Goal: Task Accomplishment & Management: Manage account settings

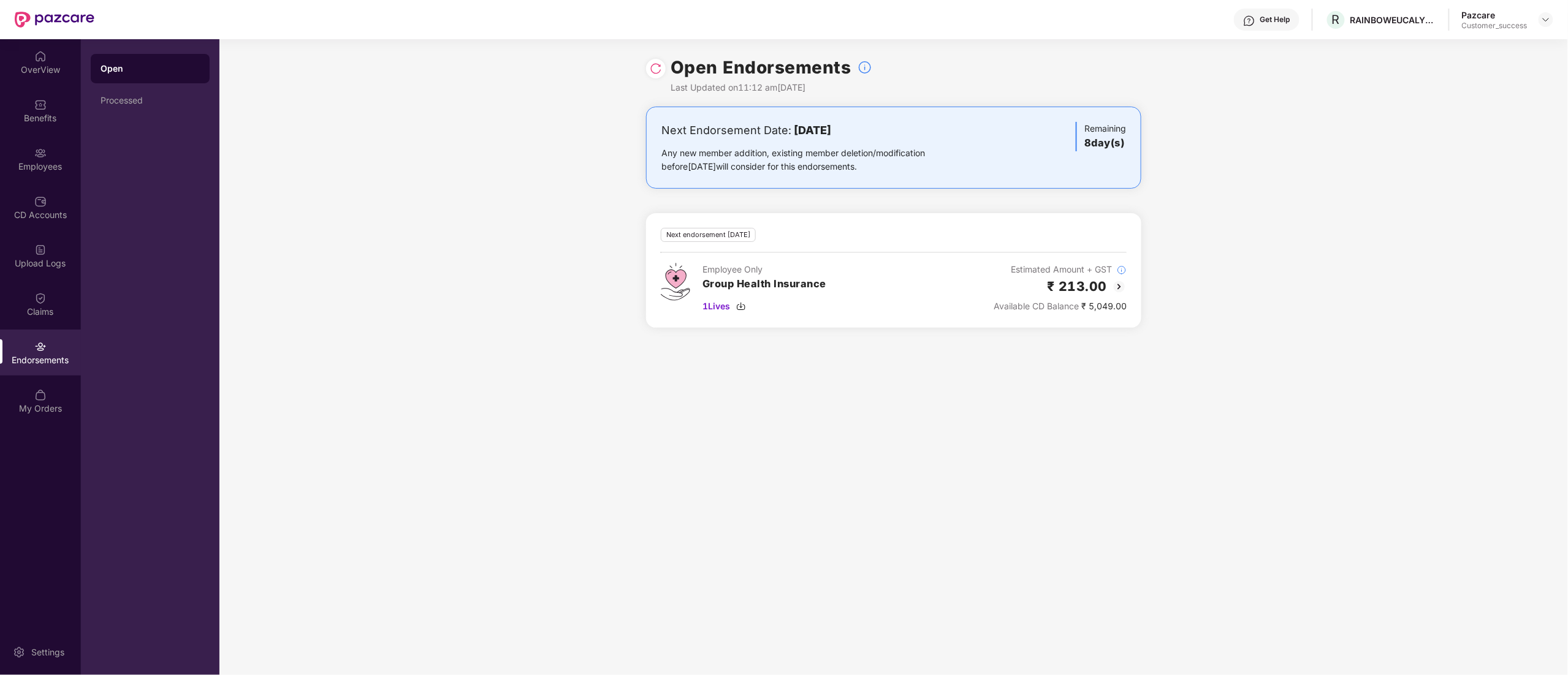
click at [650, 68] on img at bounding box center [656, 68] width 12 height 12
click at [1548, 20] on img at bounding box center [1545, 20] width 10 height 10
click at [1491, 48] on div "Switch to partner view" at bounding box center [1487, 48] width 159 height 24
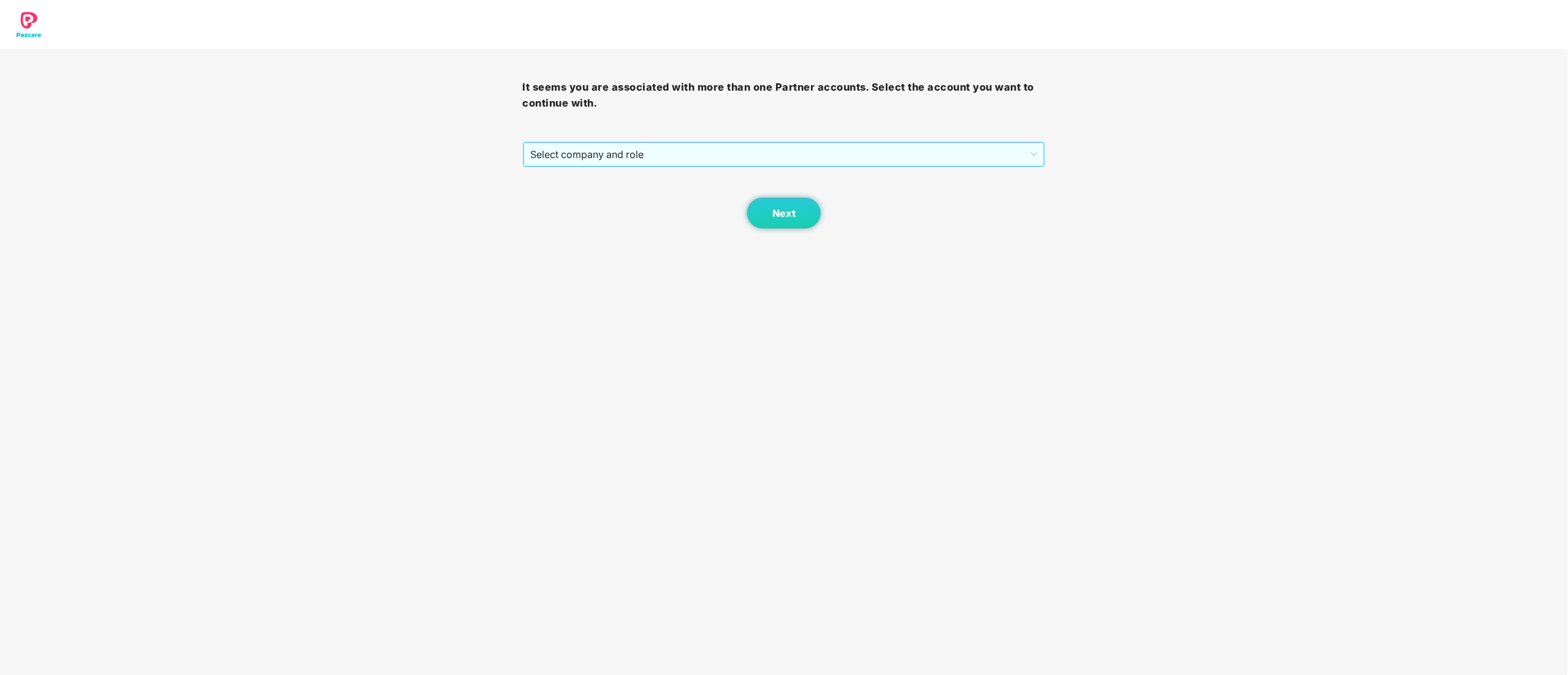
click at [609, 149] on span "Select company and role" at bounding box center [784, 155] width 506 height 23
click at [599, 202] on div "Pazcare - CUSTOMER_SUCCESS" at bounding box center [784, 198] width 508 height 13
click at [776, 214] on span "Next" at bounding box center [784, 213] width 23 height 12
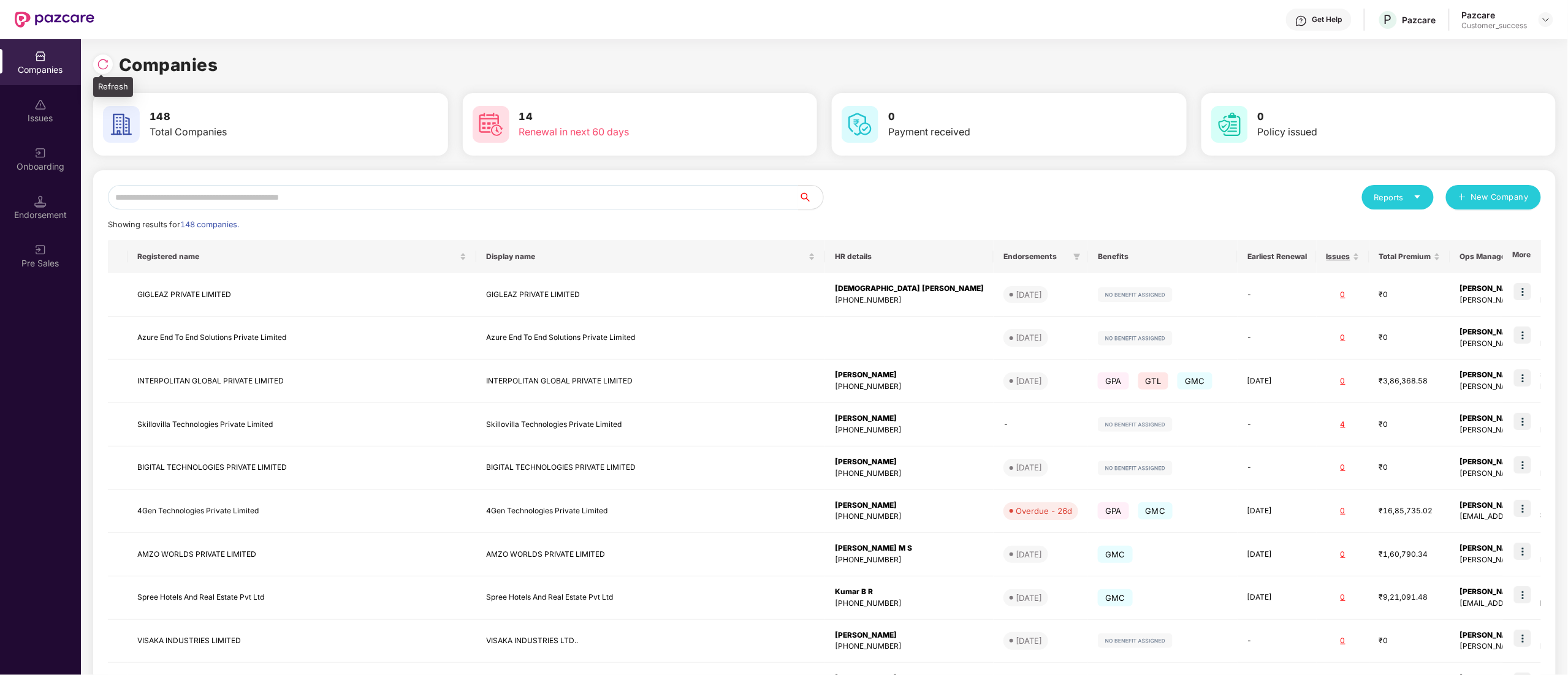
click at [104, 59] on img at bounding box center [103, 65] width 12 height 12
click at [25, 155] on div "Onboarding" at bounding box center [40, 159] width 81 height 46
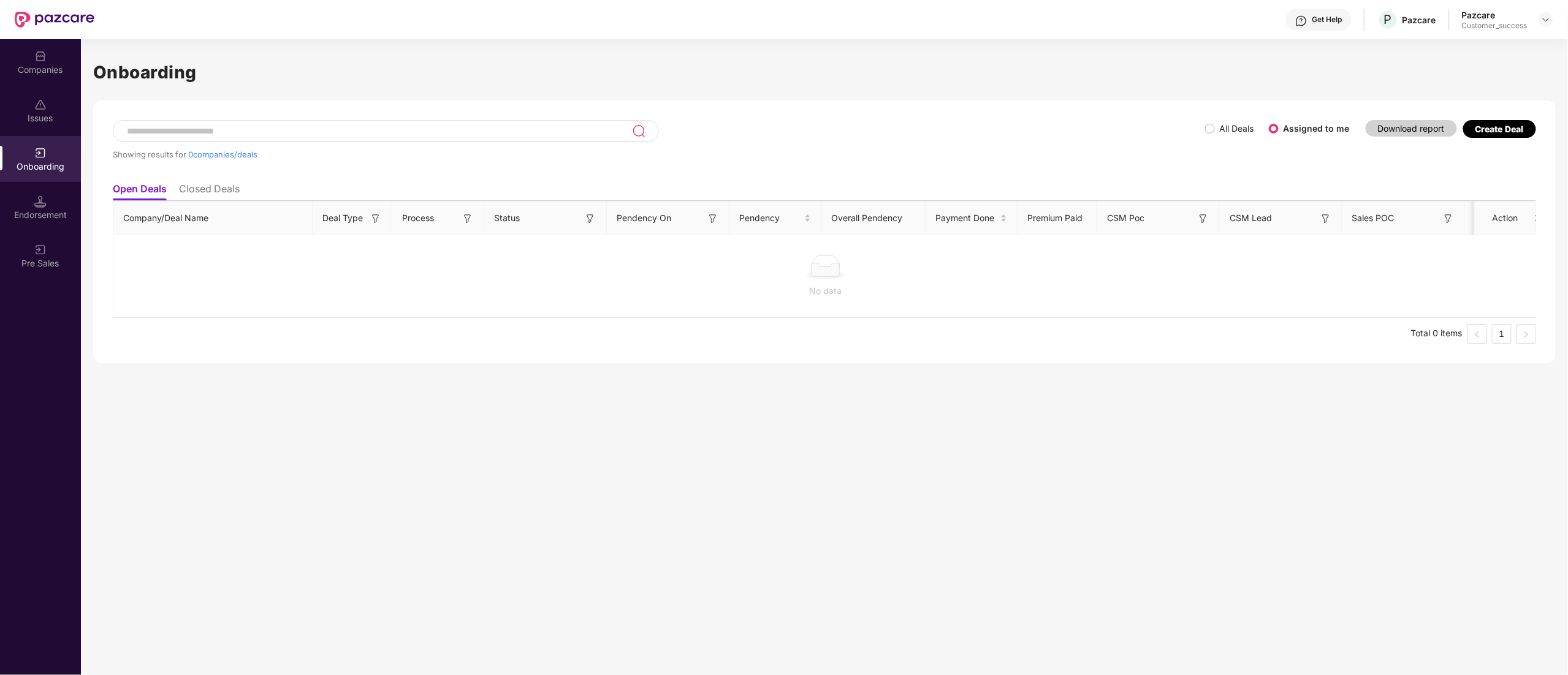
click at [1216, 126] on span "All Deals" at bounding box center [1237, 128] width 44 height 13
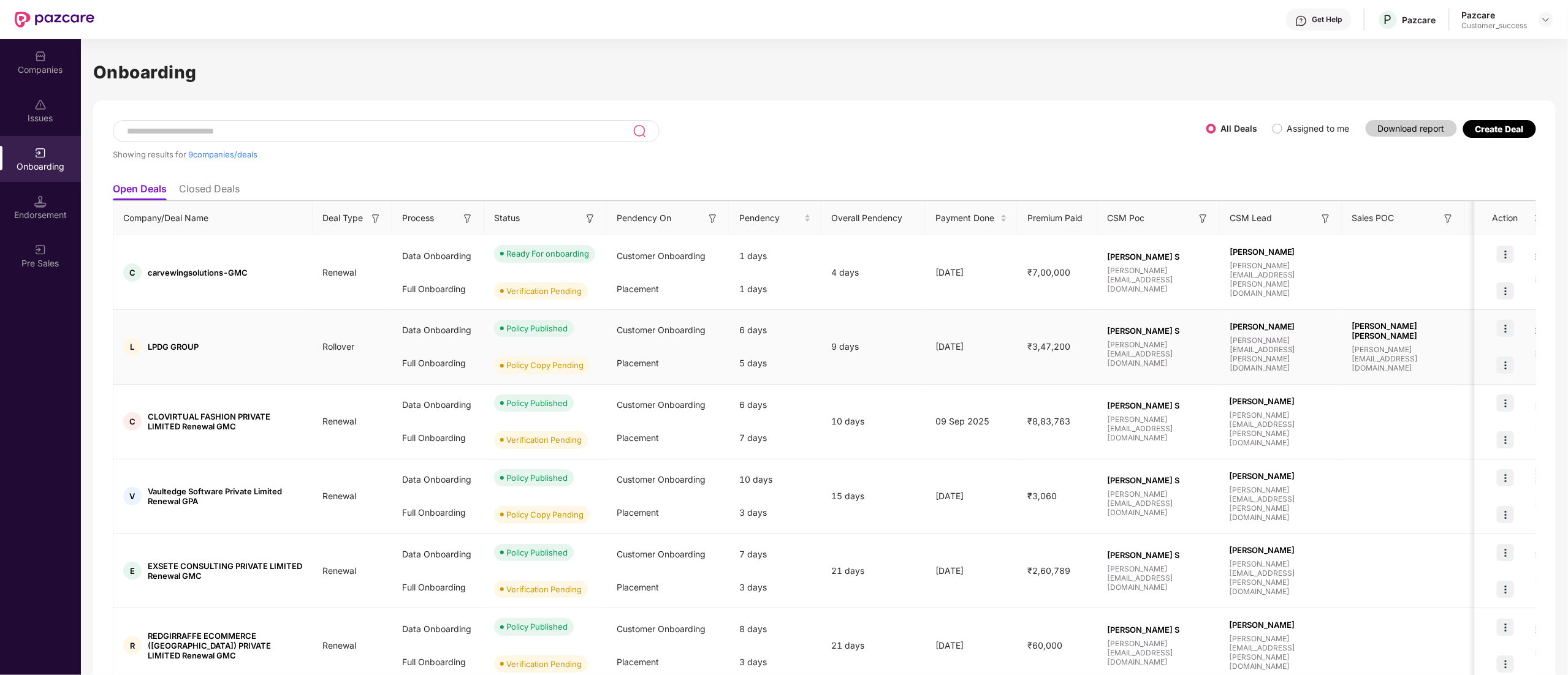
click at [1505, 332] on img at bounding box center [1504, 328] width 17 height 17
click at [1447, 365] on span "View Document" at bounding box center [1453, 361] width 88 height 13
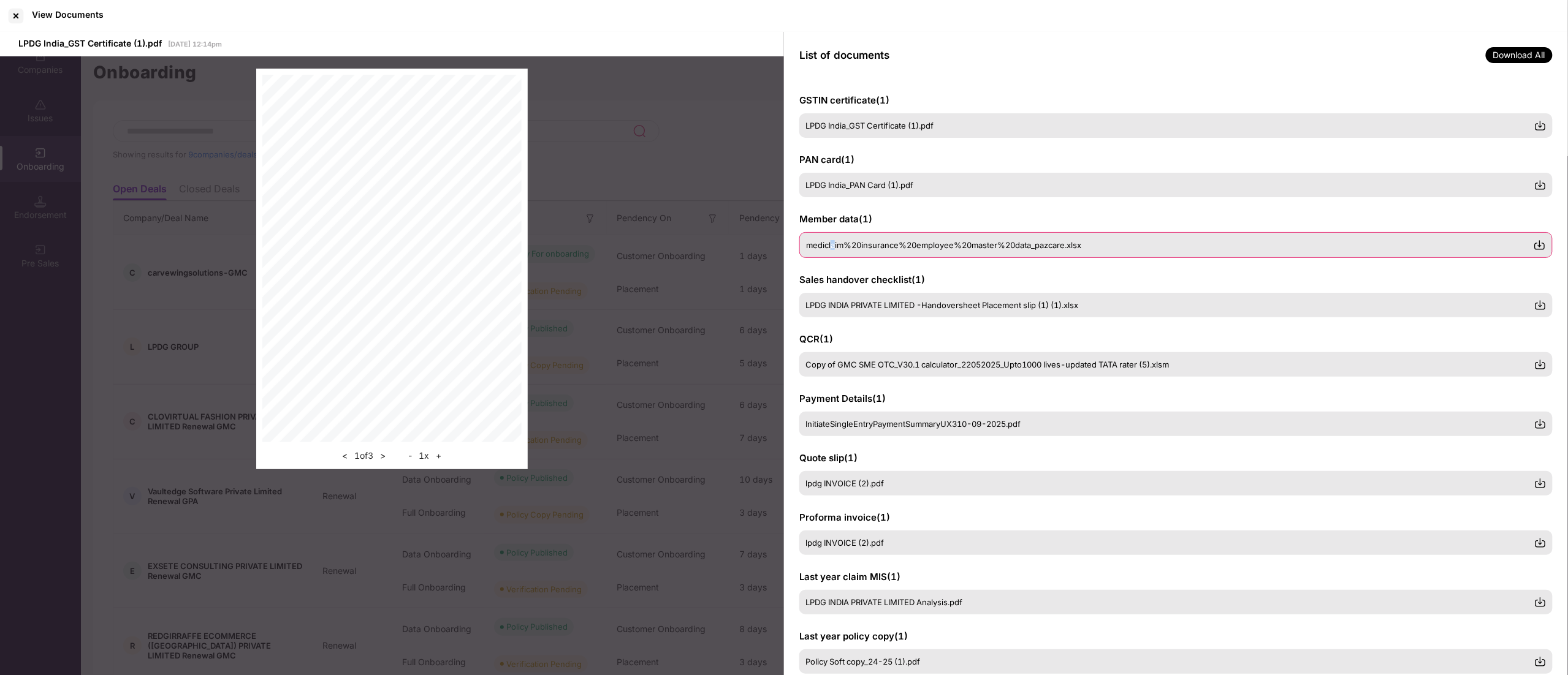
click at [834, 240] on span "mediclaim%20insurance%20employee%20master%20data_pazcare.xlsx" at bounding box center [943, 244] width 275 height 10
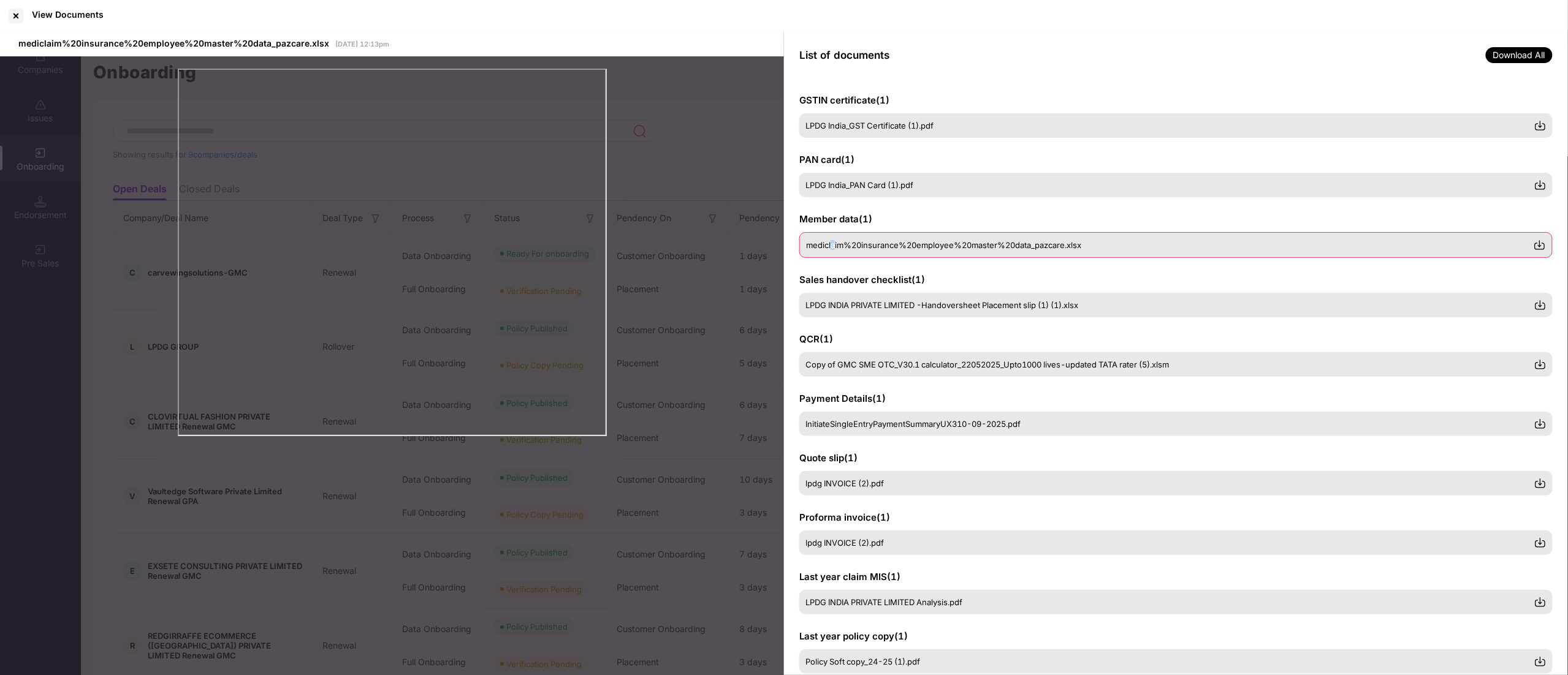
click at [1536, 242] on img at bounding box center [1540, 245] width 12 height 12
click at [17, 14] on div at bounding box center [16, 16] width 20 height 20
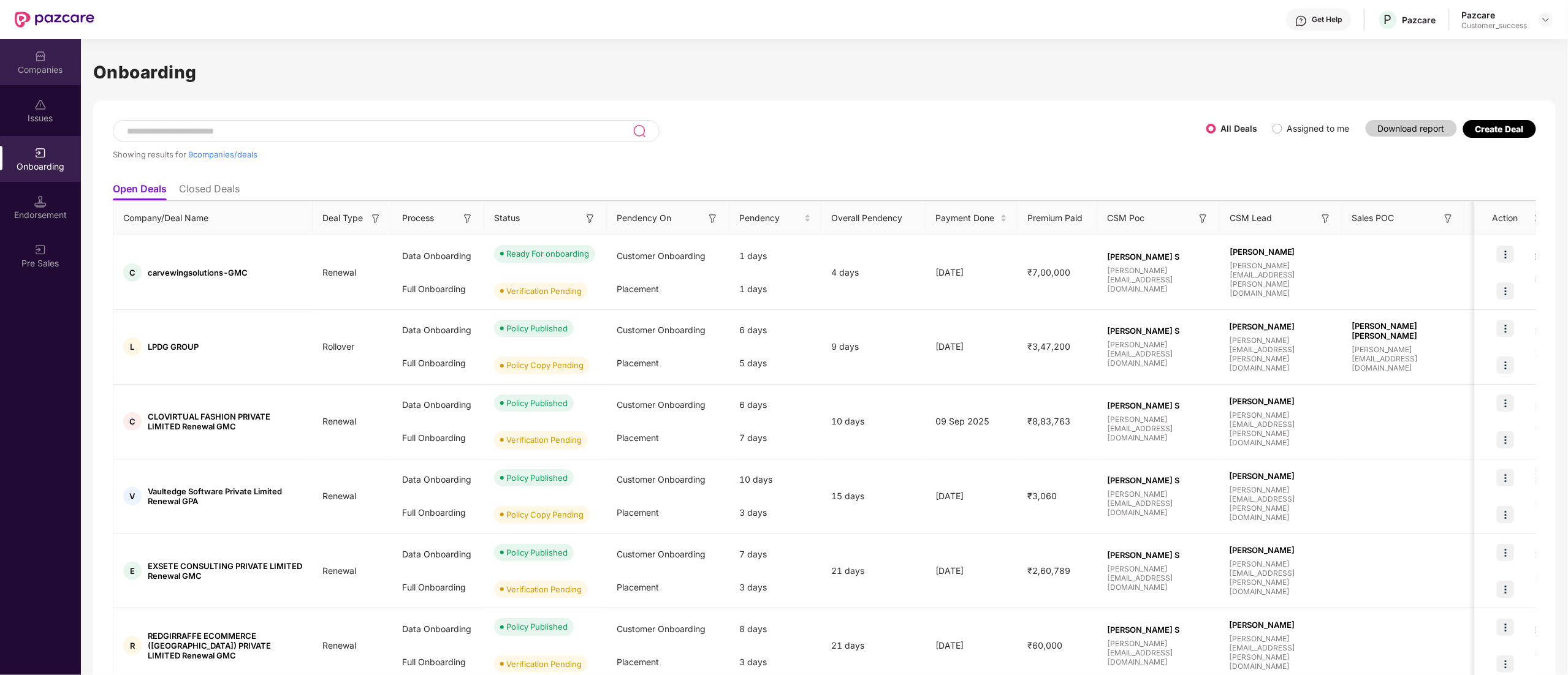
click at [25, 68] on div "Companies" at bounding box center [40, 70] width 81 height 12
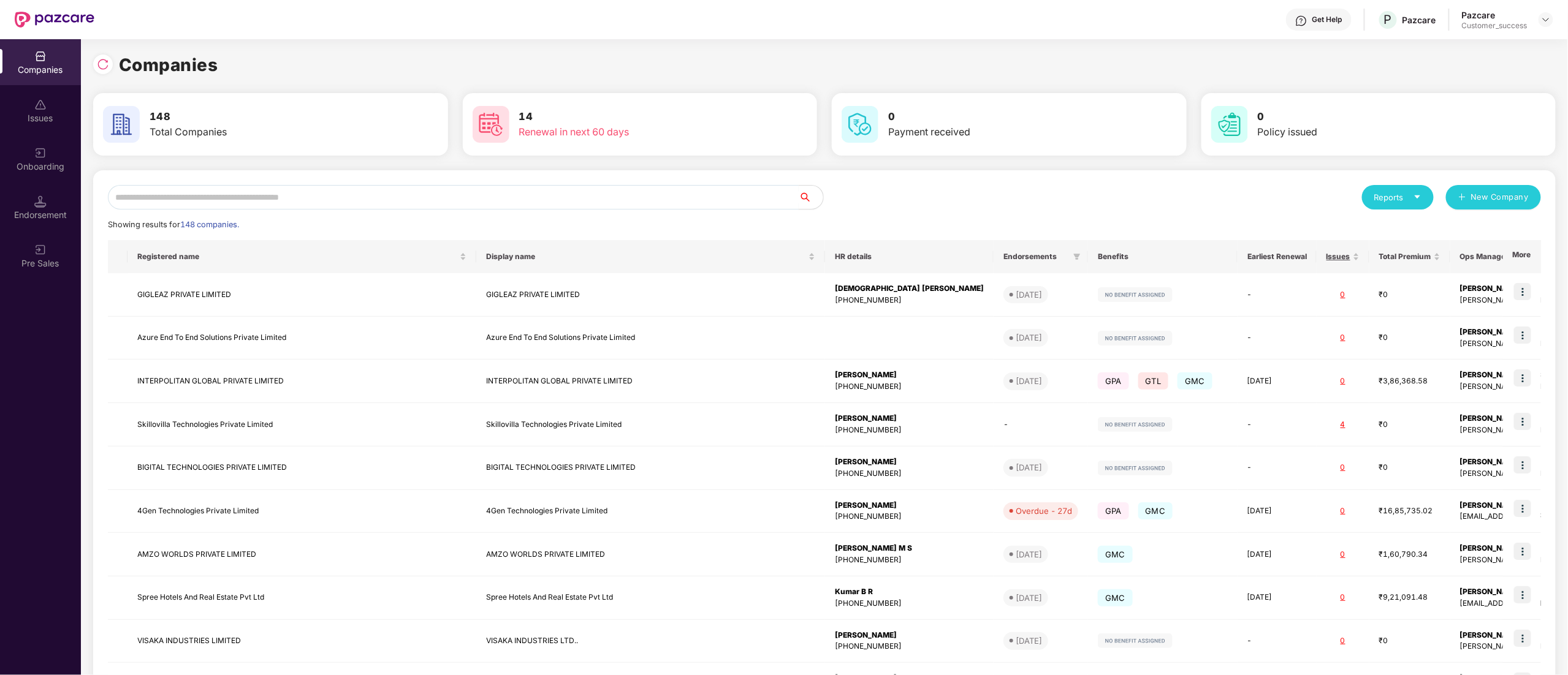
click at [329, 208] on input "text" at bounding box center [452, 197] width 690 height 25
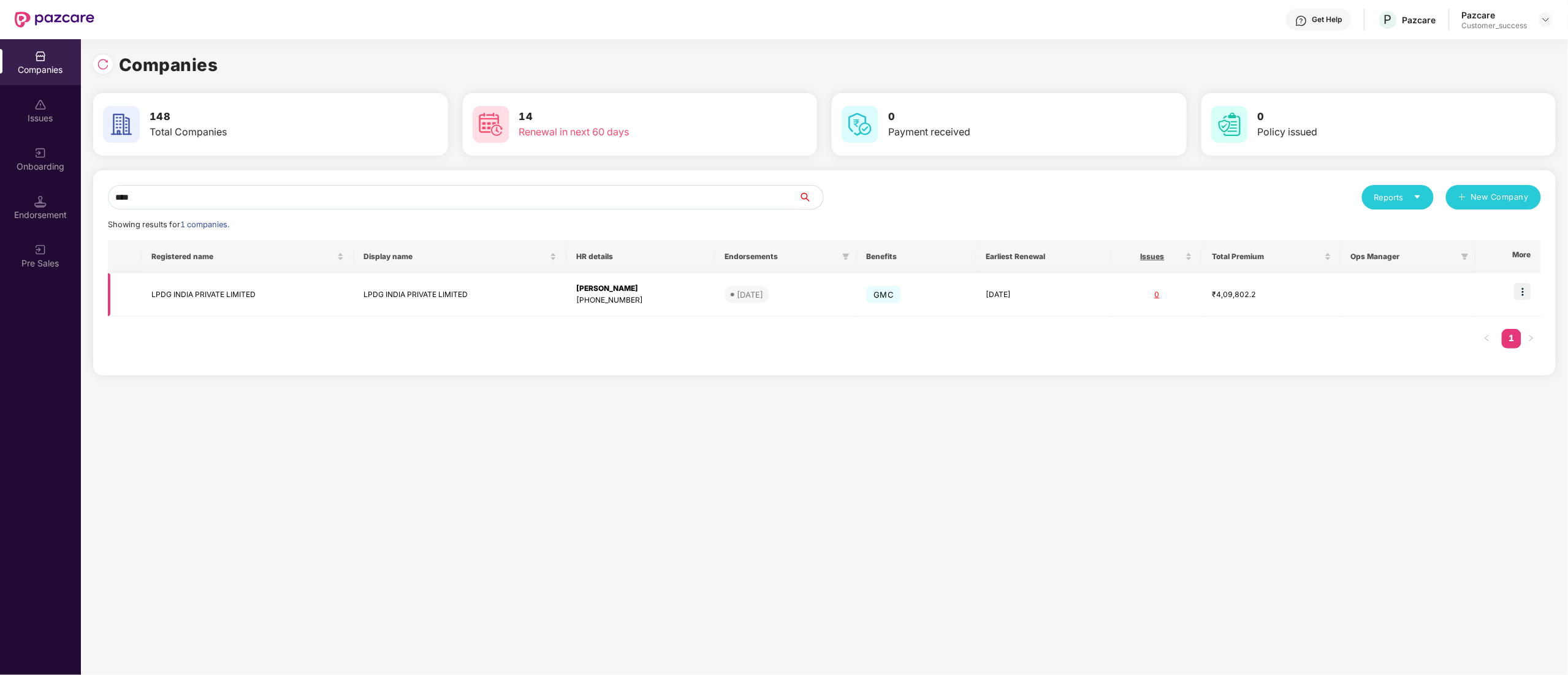
type input "****"
click at [1526, 291] on img at bounding box center [1522, 291] width 17 height 17
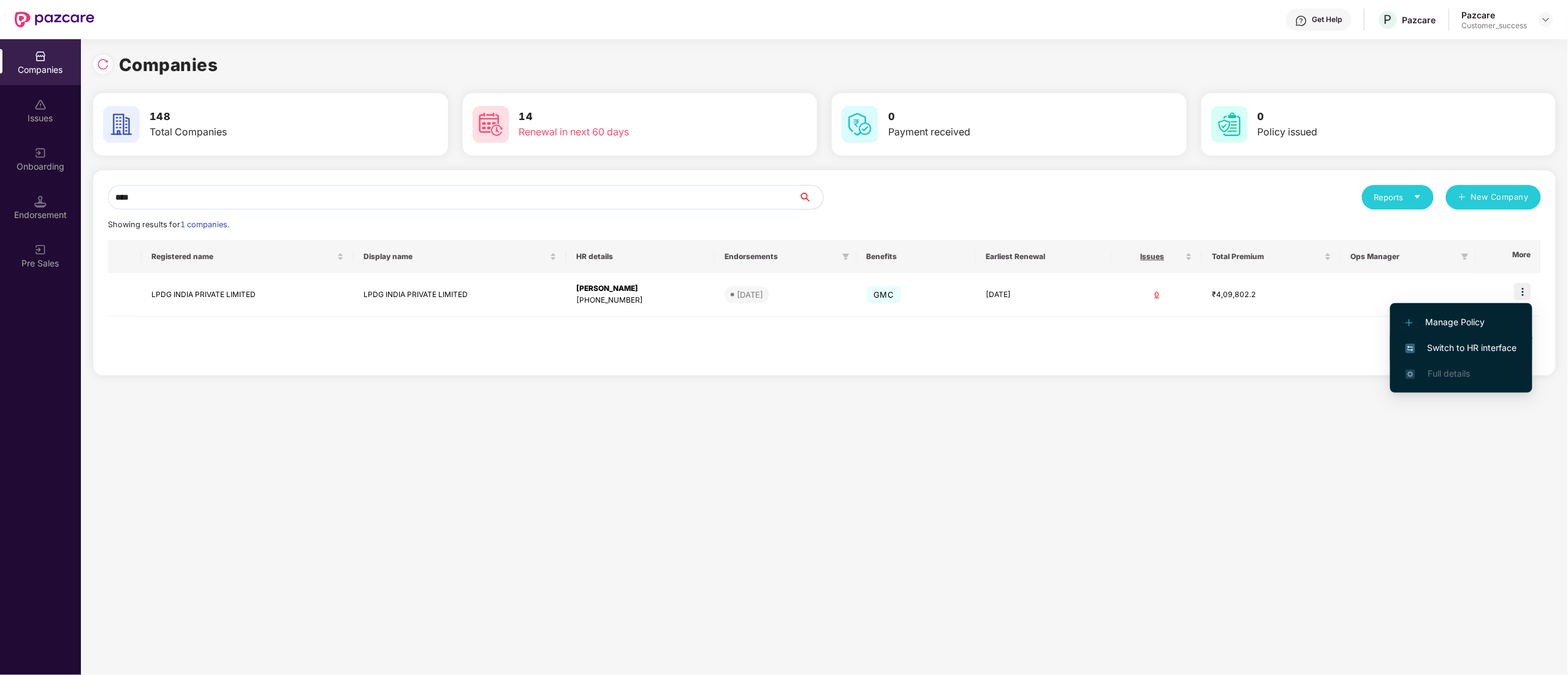
click at [1492, 339] on li "Switch to HR interface" at bounding box center [1461, 347] width 142 height 26
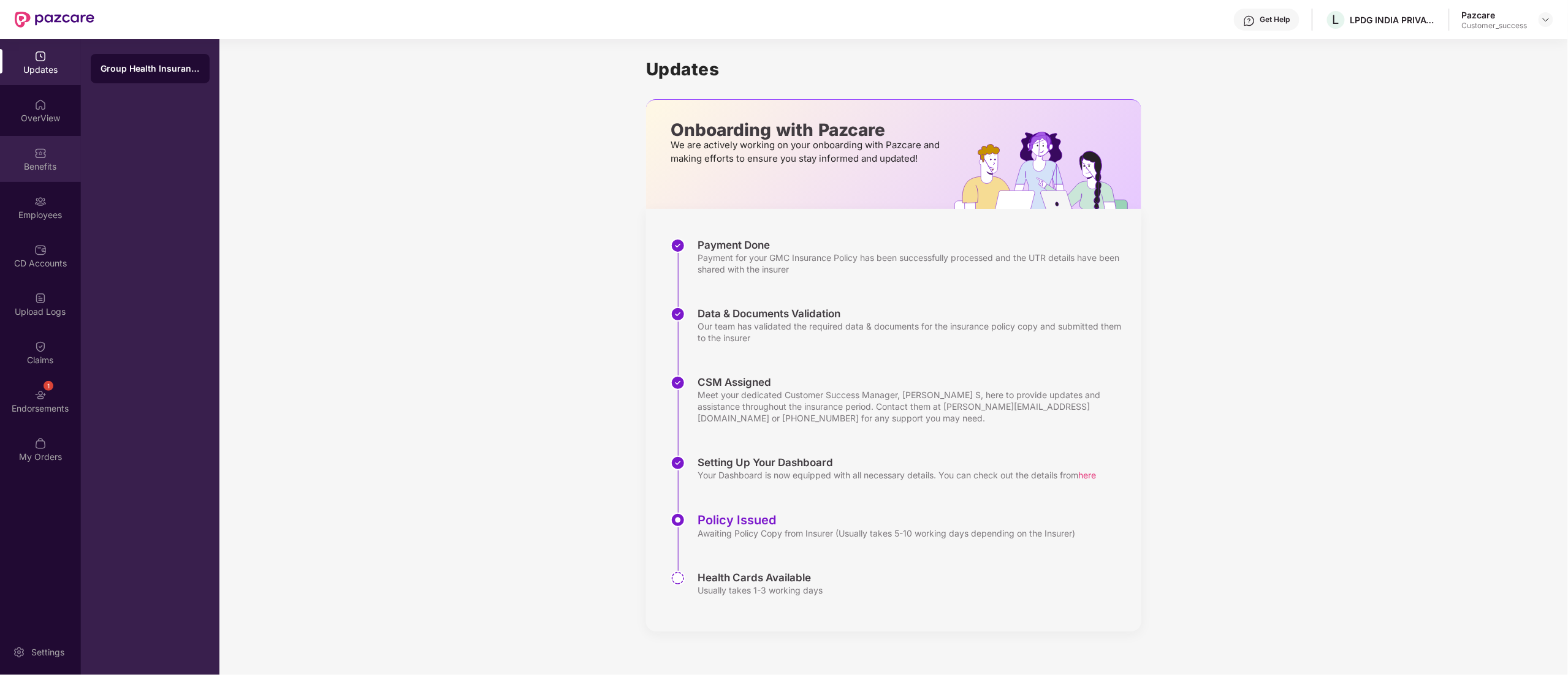
click at [43, 164] on div "Benefits" at bounding box center [40, 167] width 81 height 12
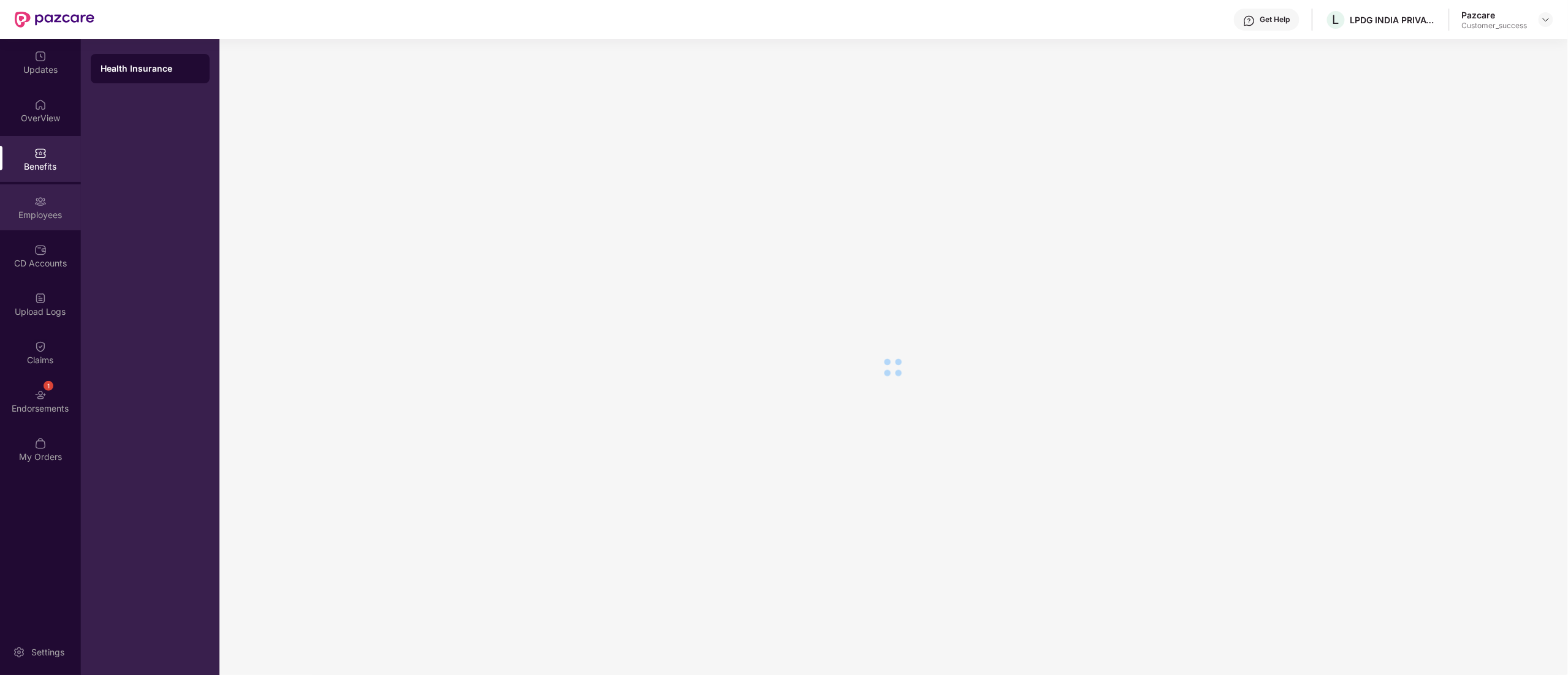
click at [37, 191] on div "Employees" at bounding box center [40, 208] width 81 height 46
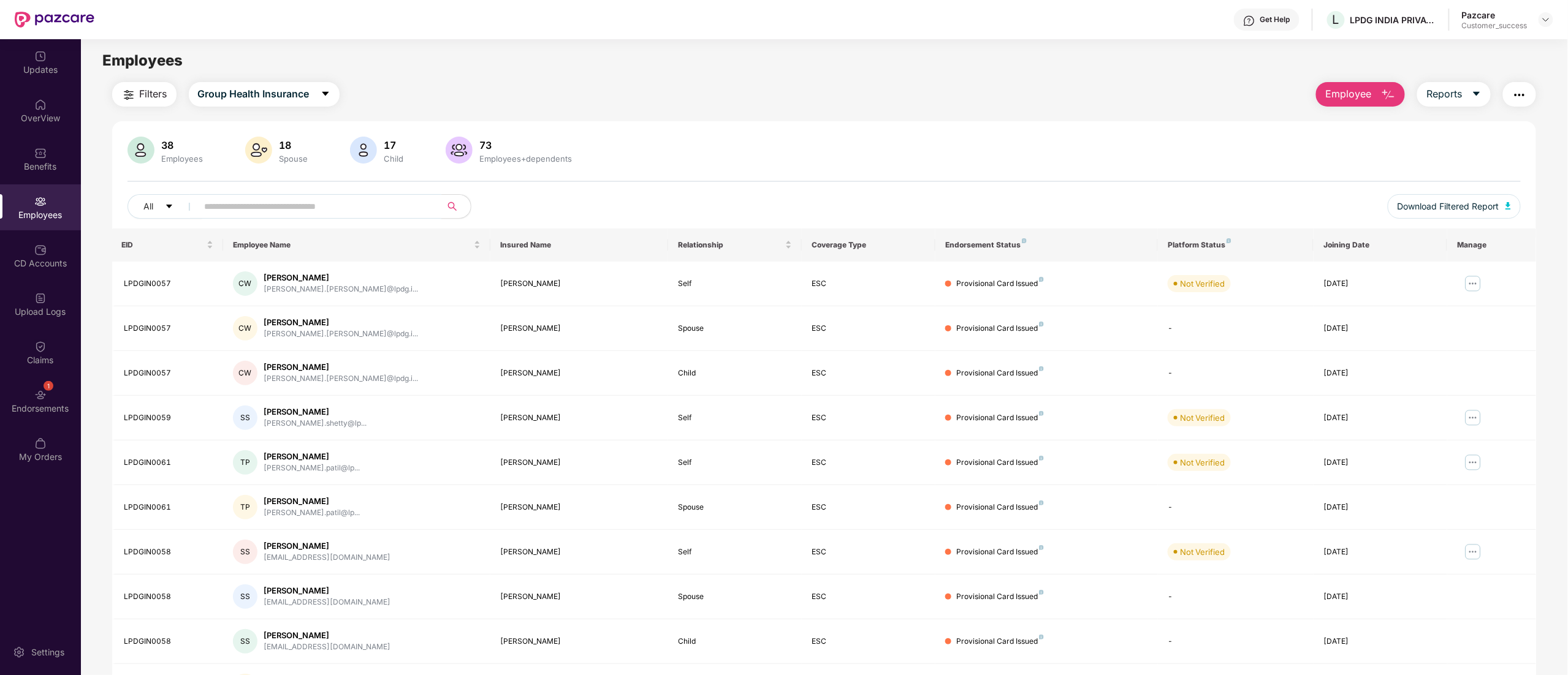
click at [285, 210] on input "text" at bounding box center [314, 206] width 220 height 19
type input "*"
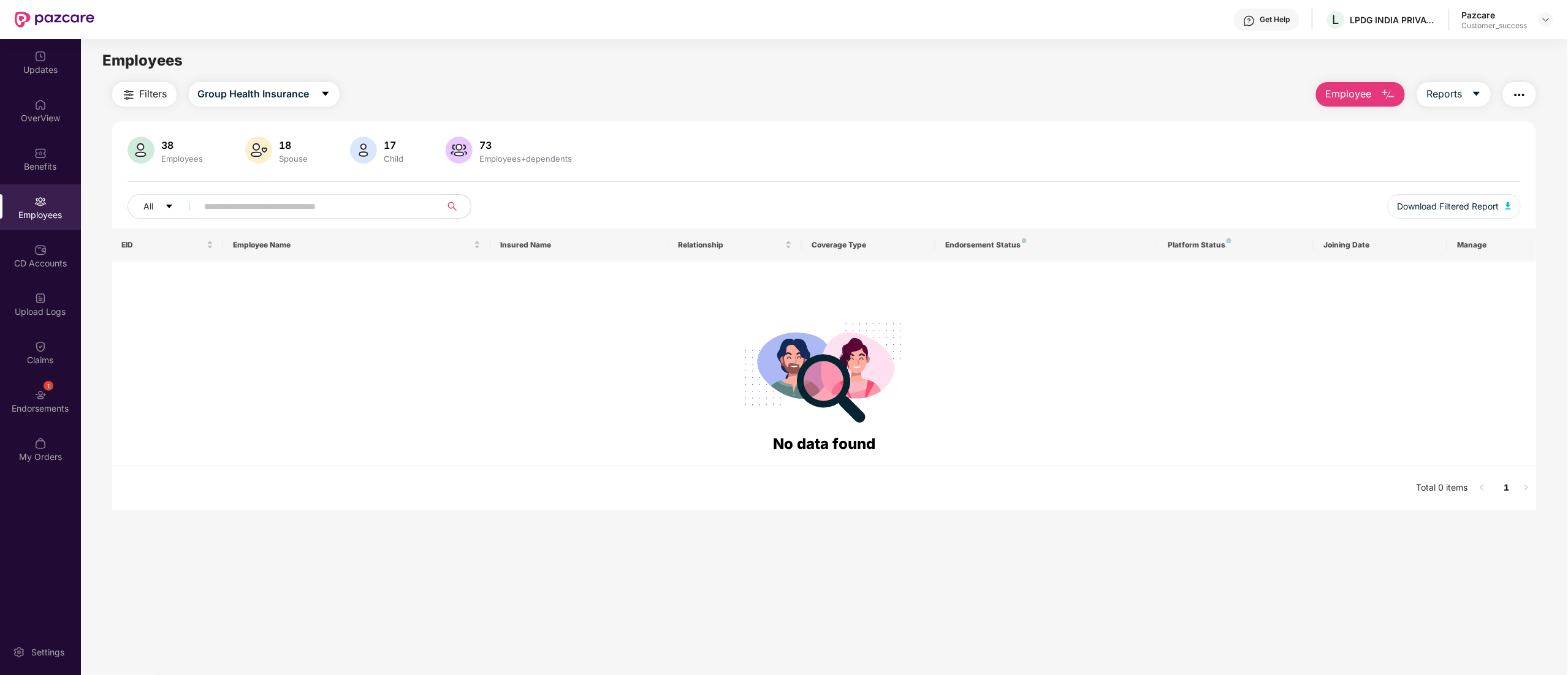
paste input "*******"
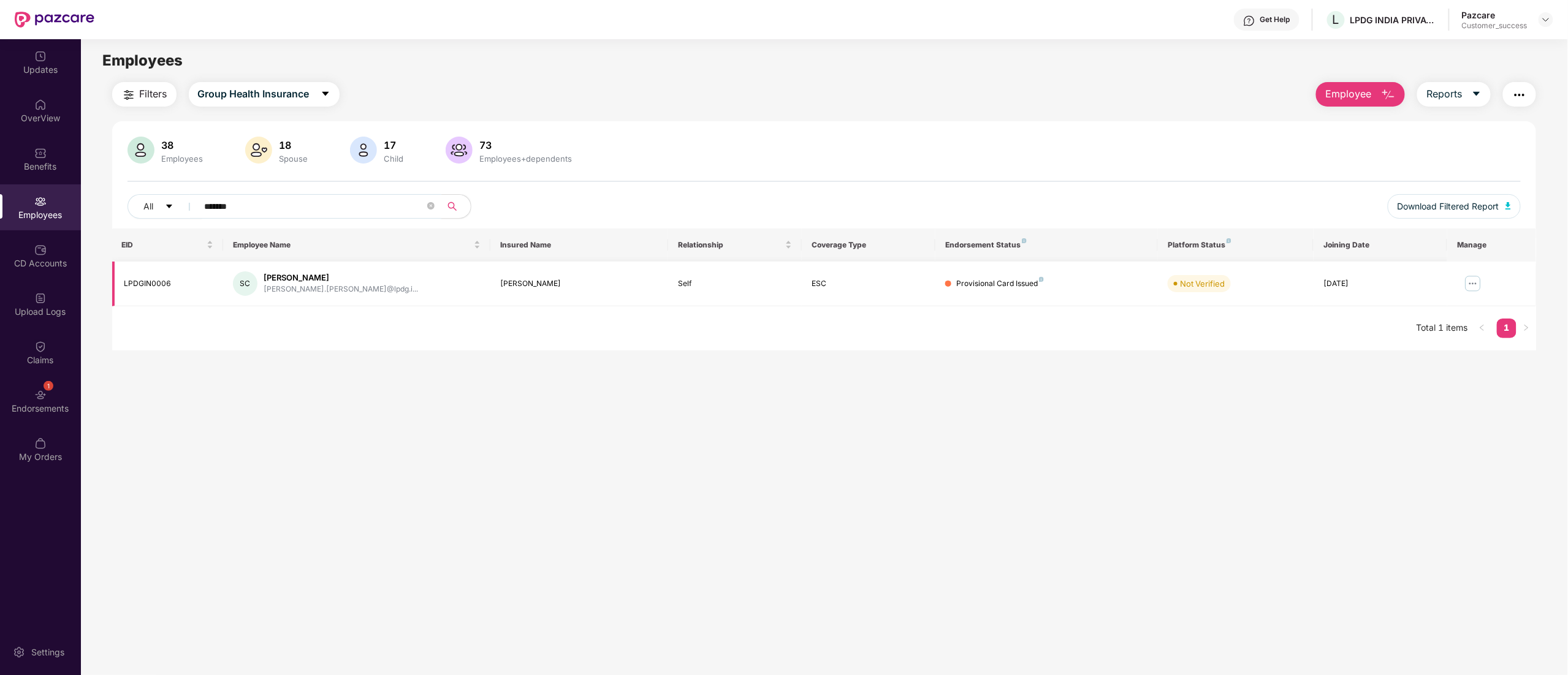
type input "*******"
click at [1467, 285] on img at bounding box center [1473, 283] width 20 height 20
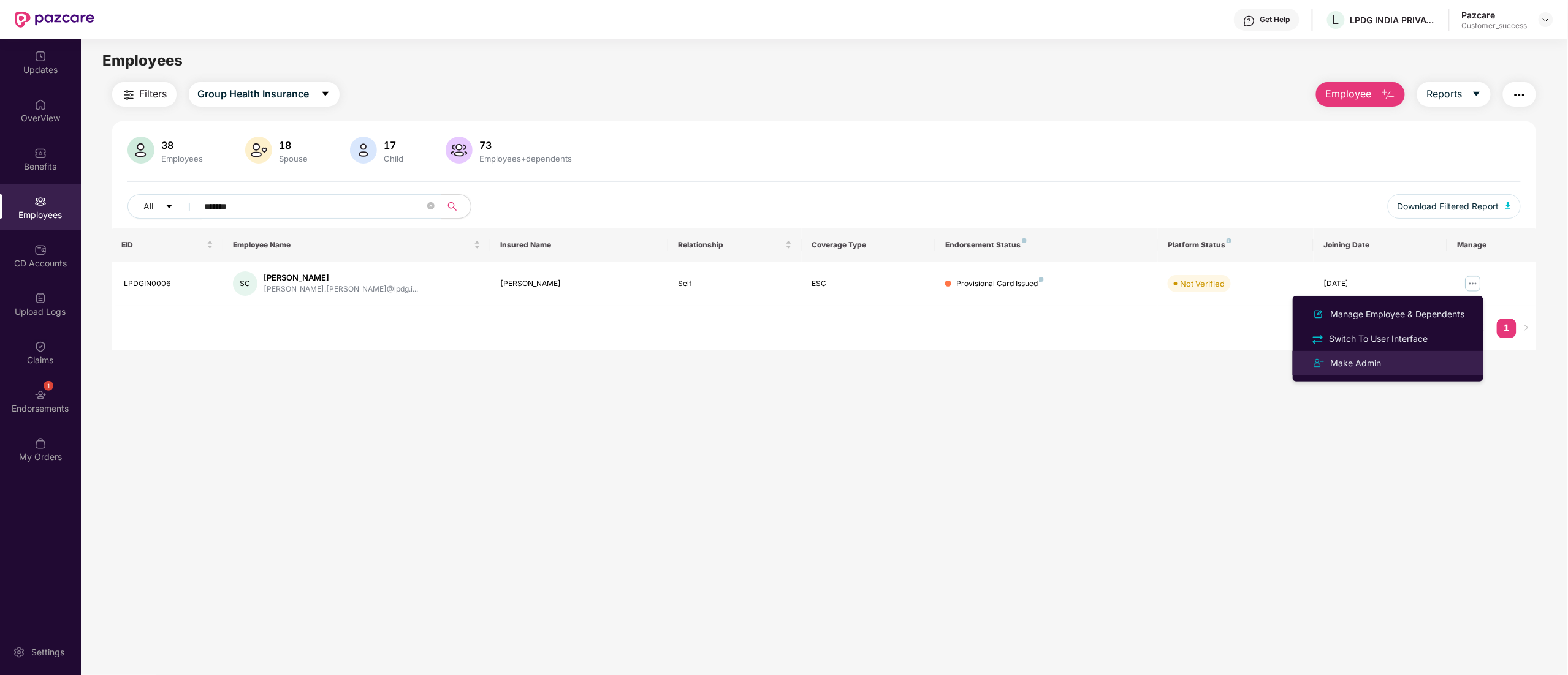
click at [1360, 359] on div "Make Admin" at bounding box center [1356, 362] width 56 height 13
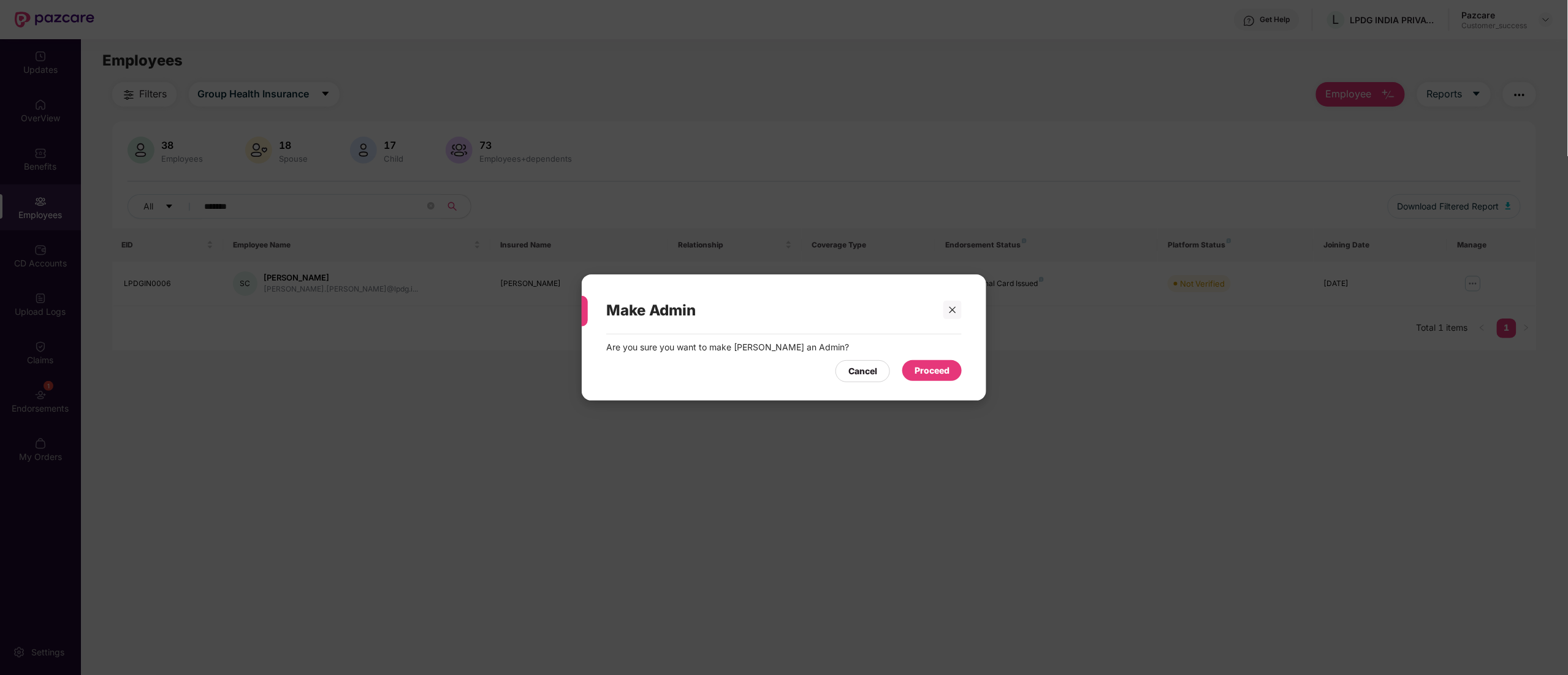
click at [929, 369] on div "Proceed" at bounding box center [931, 370] width 35 height 13
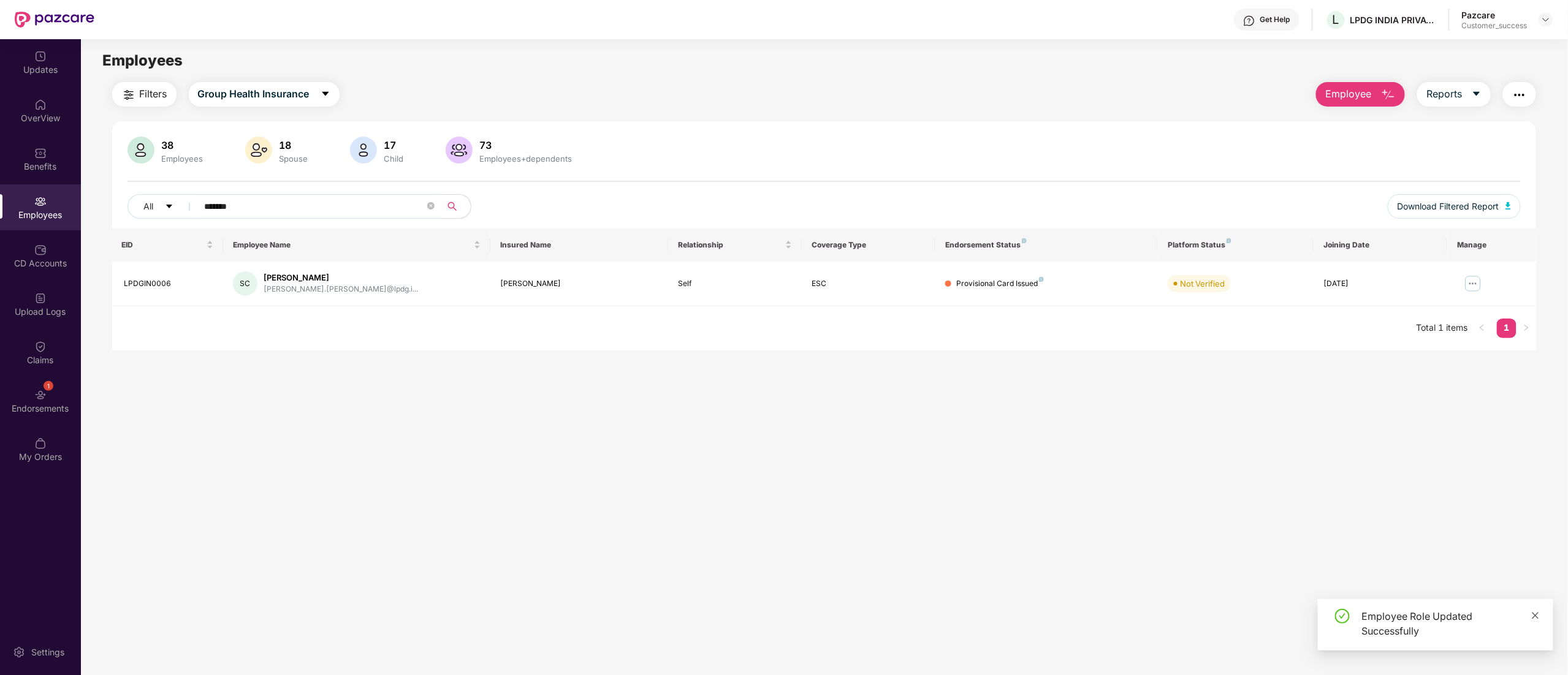
click at [1538, 614] on icon "close" at bounding box center [1535, 615] width 9 height 9
click at [434, 206] on icon "close-circle" at bounding box center [431, 206] width 7 height 7
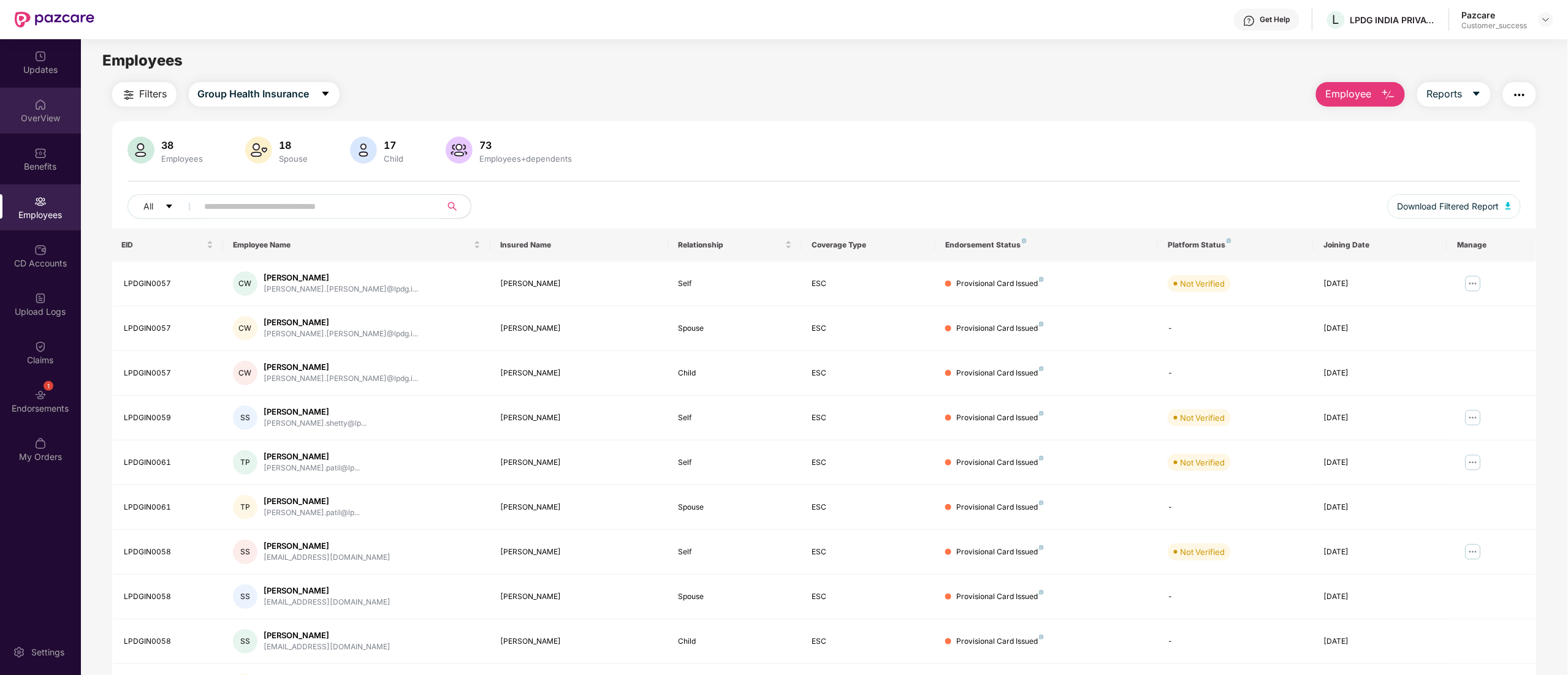
click at [39, 113] on div "OverView" at bounding box center [40, 118] width 81 height 12
